Goal: Find specific page/section: Find specific page/section

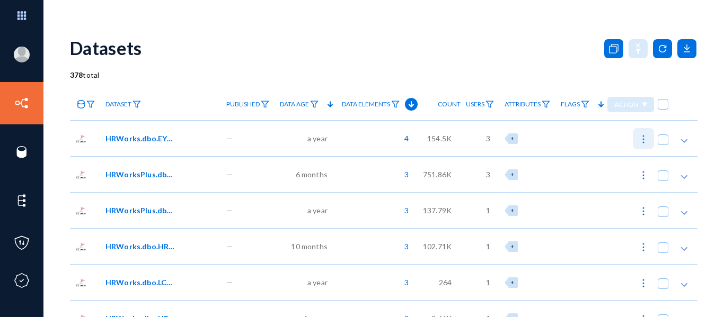
click at [633, 132] on button at bounding box center [643, 138] width 21 height 21
checkbox input "true"
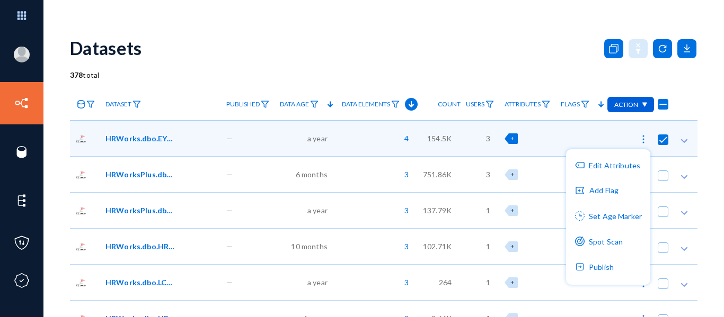
click at [711, 57] on div at bounding box center [362, 158] width 724 height 317
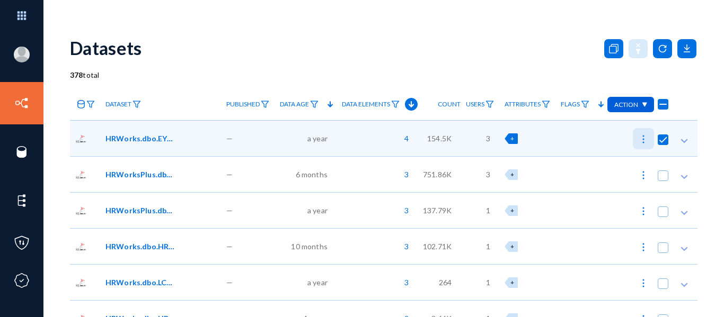
click at [640, 142] on img at bounding box center [643, 139] width 11 height 11
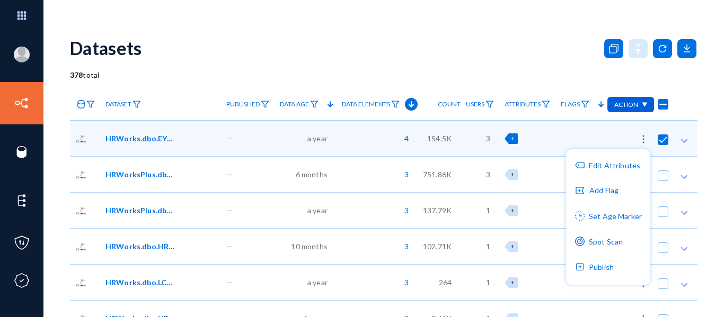
click at [511, 59] on div at bounding box center [362, 158] width 724 height 317
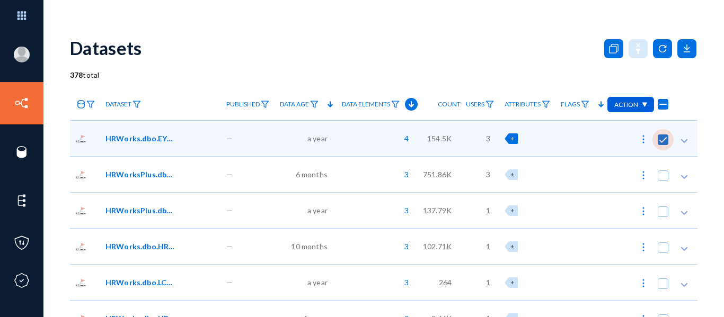
click at [658, 144] on span at bounding box center [662, 140] width 11 height 11
click at [662, 145] on input "checkbox" at bounding box center [662, 145] width 1 height 1
checkbox input "false"
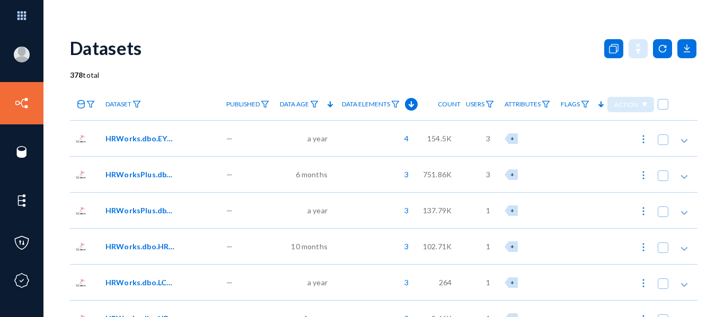
click at [436, 34] on div "Datasets" at bounding box center [383, 47] width 627 height 43
